Goal: Task Accomplishment & Management: Use online tool/utility

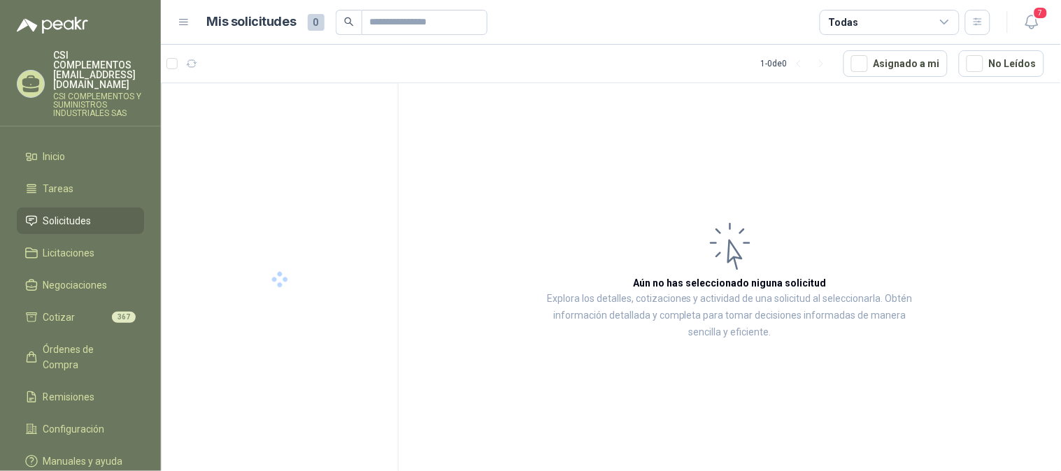
click at [80, 213] on span "Solicitudes" at bounding box center [67, 220] width 48 height 15
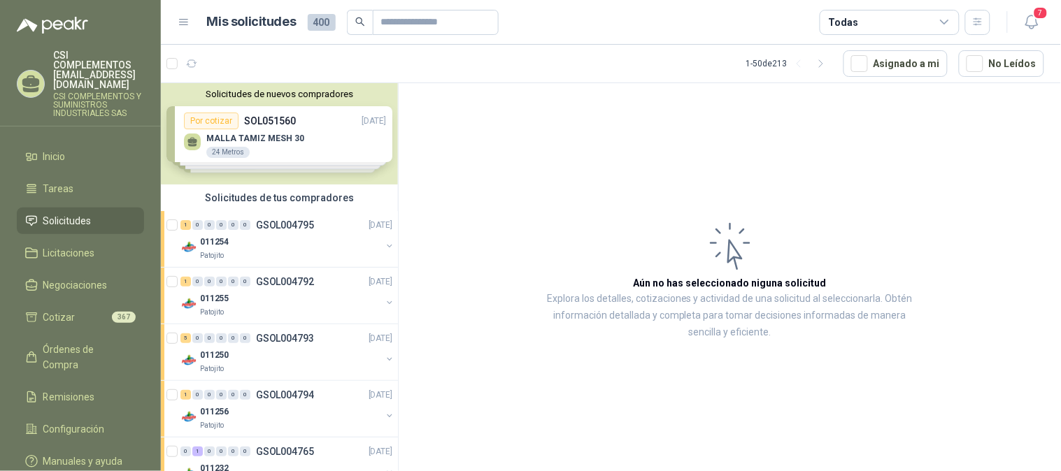
click at [81, 213] on span "Solicitudes" at bounding box center [67, 220] width 48 height 15
click at [226, 59] on span "161" at bounding box center [232, 57] width 17 height 11
click at [82, 213] on span "Solicitudes" at bounding box center [67, 220] width 48 height 15
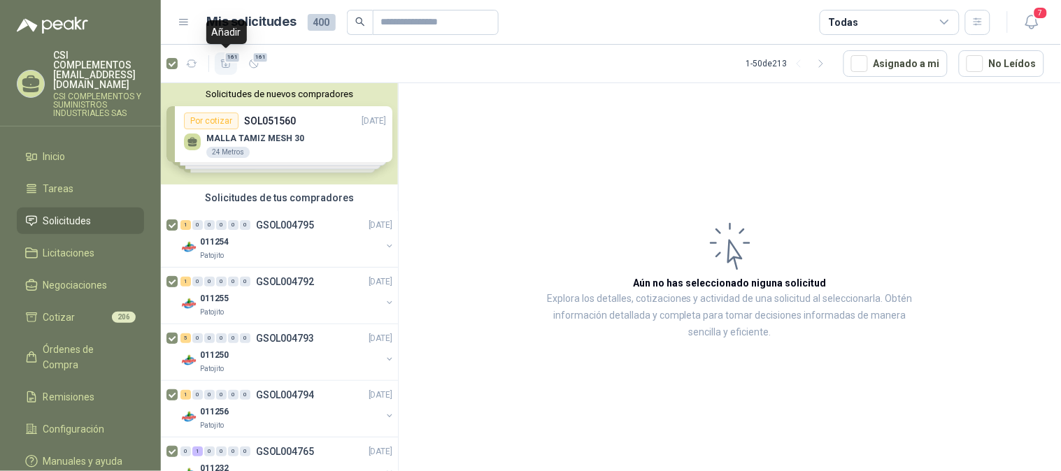
click at [221, 66] on icon "button" at bounding box center [226, 64] width 12 height 12
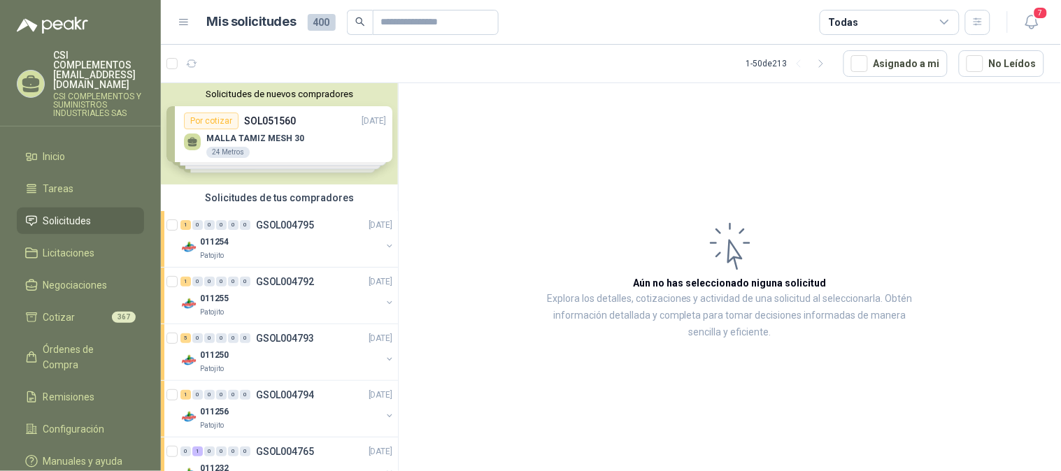
click at [54, 213] on span "Solicitudes" at bounding box center [67, 220] width 48 height 15
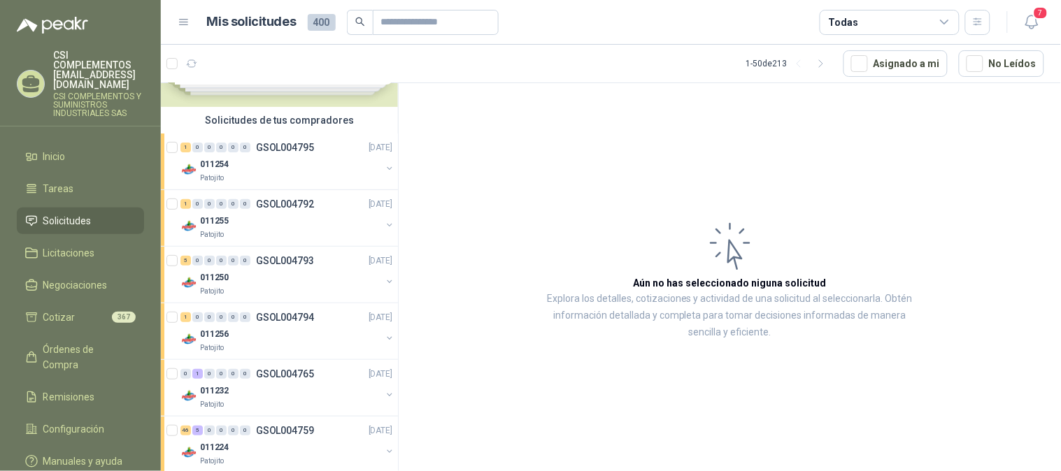
click at [76, 208] on link "Solicitudes" at bounding box center [80, 221] width 127 height 27
click at [192, 66] on icon "button" at bounding box center [192, 64] width 12 height 12
click at [225, 71] on button "161" at bounding box center [226, 63] width 22 height 22
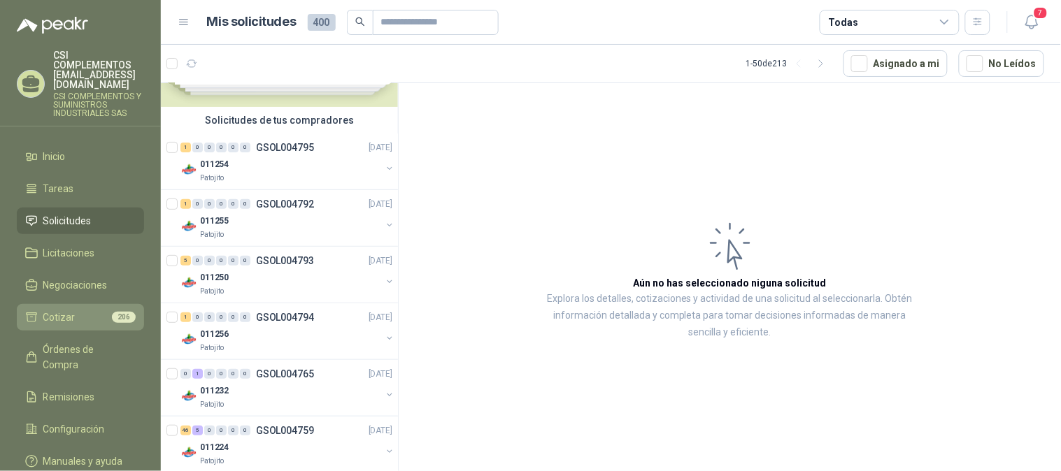
click at [95, 304] on link "Cotizar 206" at bounding box center [80, 317] width 127 height 27
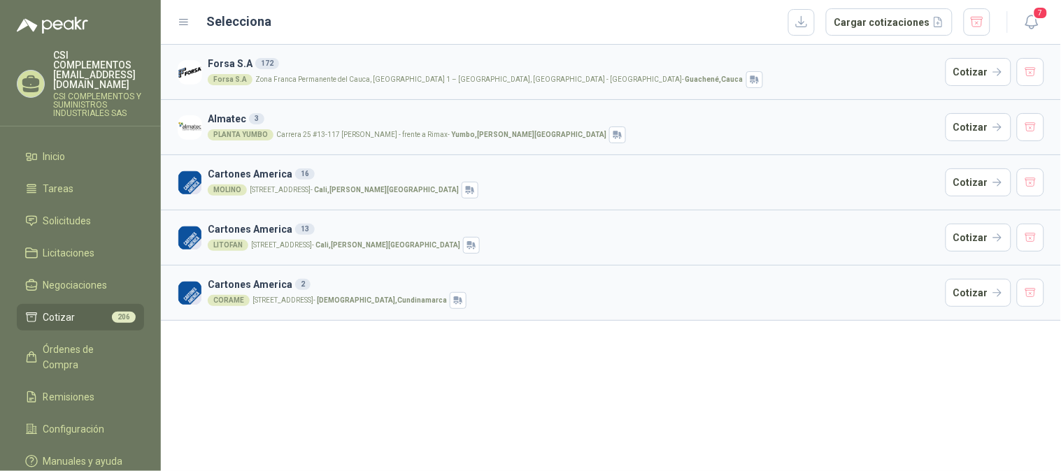
click at [396, 150] on article "Almatec 3 PLANTA YUMBO Carrera 25 #13-117 Cencar Yumbo - frente a Rimax - Yumbo…" at bounding box center [611, 126] width 900 height 55
click at [362, 138] on div "PLANTA YUMBO Carrera 25 #13-117 Cencar Yumbo - frente a Rimax - Yumbo , [PERSON…" at bounding box center [574, 135] width 732 height 17
click at [975, 131] on button "Cotizar" at bounding box center [978, 127] width 66 height 28
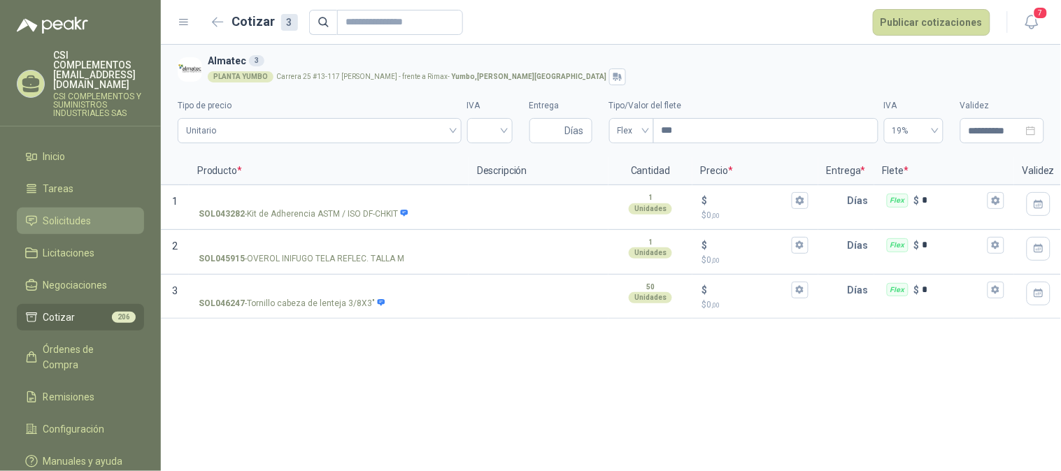
click at [70, 213] on span "Solicitudes" at bounding box center [67, 220] width 48 height 15
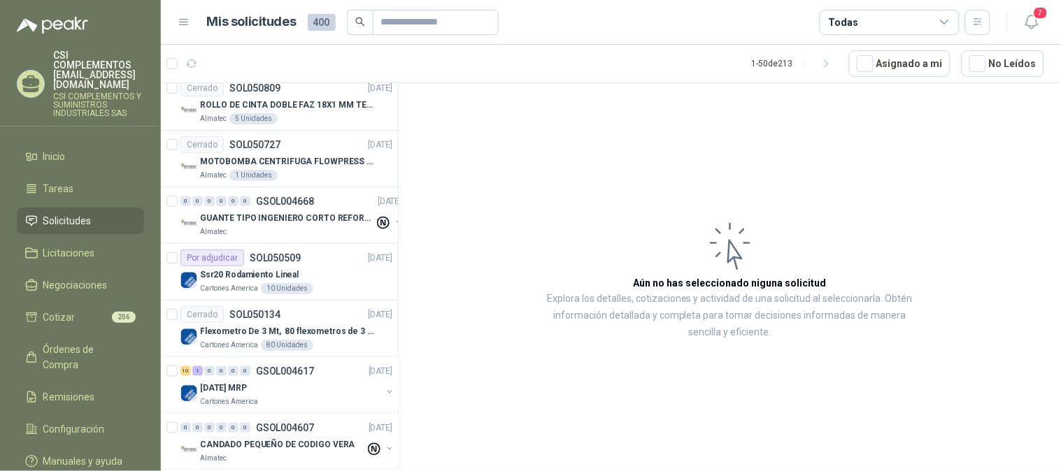
scroll to position [1631, 0]
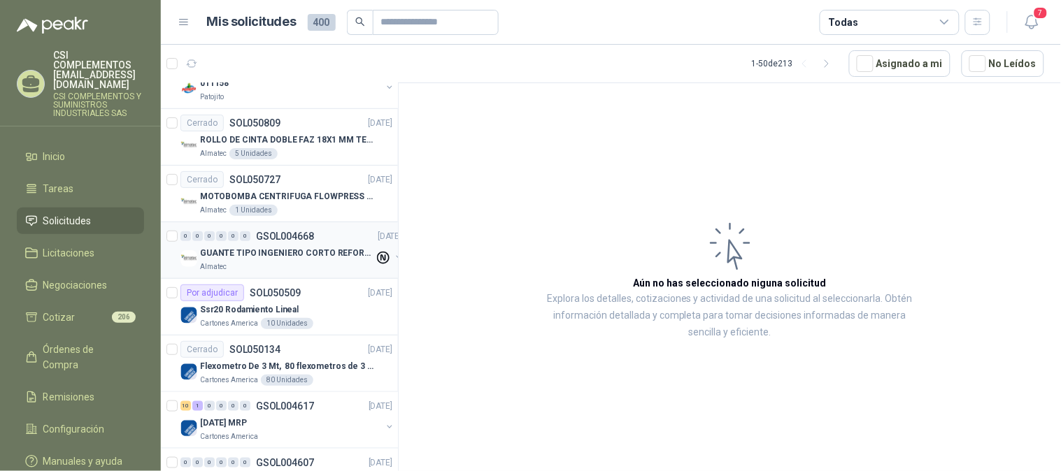
click at [257, 271] on div "Almatec" at bounding box center [287, 267] width 174 height 11
